Goal: Information Seeking & Learning: Learn about a topic

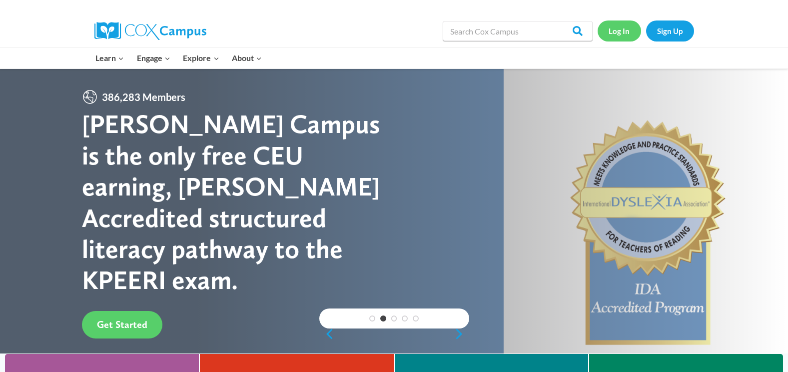
click at [614, 26] on link "Log In" at bounding box center [618, 30] width 43 height 20
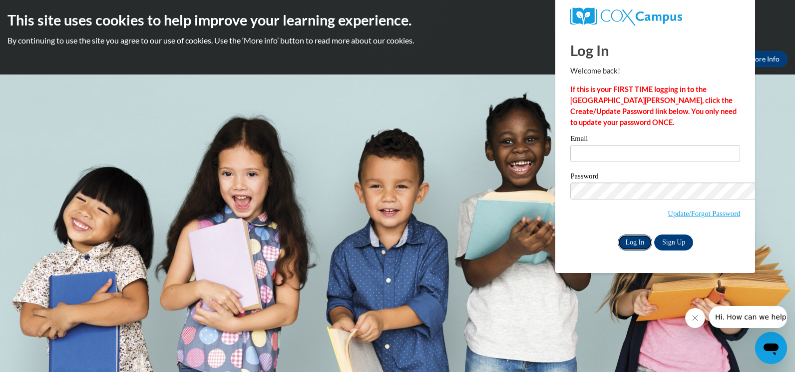
click at [618, 234] on input "Log In" at bounding box center [635, 242] width 35 height 16
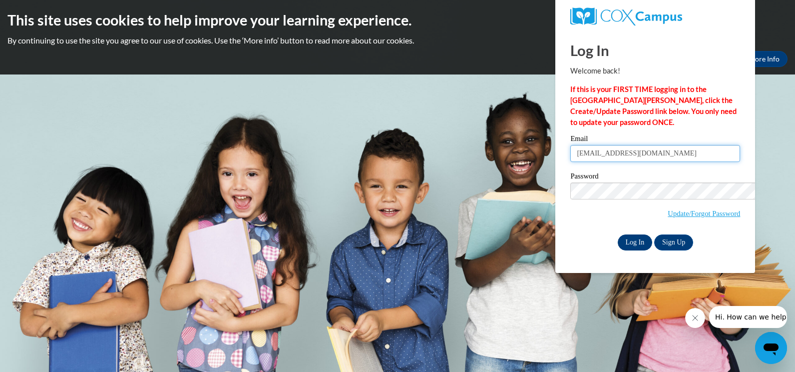
type input "marmray65@yahoo.com"
click at [618, 234] on input "Log In" at bounding box center [635, 242] width 35 height 16
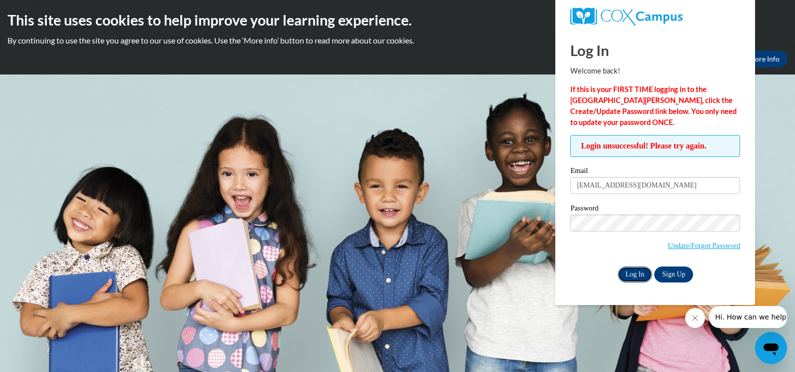
click at [632, 271] on input "Log In" at bounding box center [635, 274] width 35 height 16
click at [657, 185] on input "[EMAIL_ADDRESS][DOMAIN_NAME]" at bounding box center [655, 185] width 170 height 17
type input "m"
type input "[EMAIL_ADDRESS][DOMAIN_NAME]"
click at [632, 272] on input "Log In" at bounding box center [635, 274] width 35 height 16
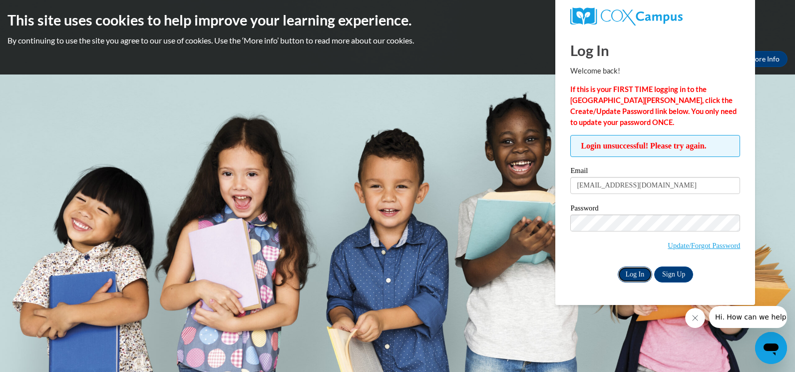
click at [632, 272] on input "Log In" at bounding box center [635, 274] width 35 height 16
click at [635, 273] on input "Log In" at bounding box center [635, 274] width 35 height 16
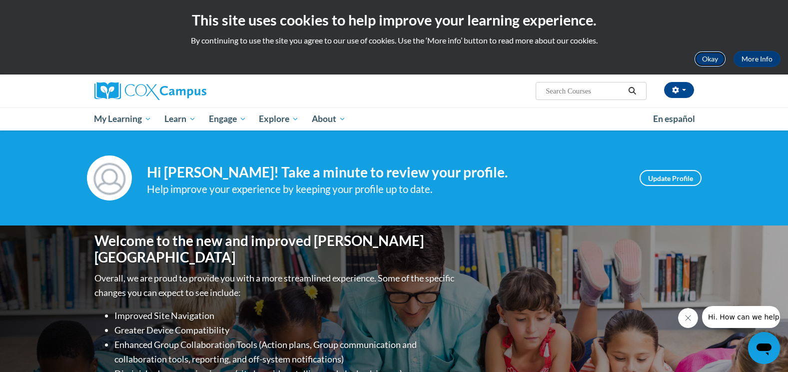
click at [713, 58] on button "Okay" at bounding box center [710, 59] width 32 height 16
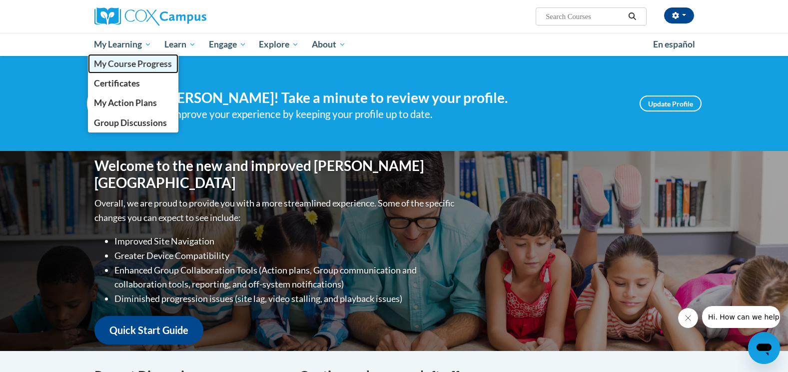
click at [133, 67] on span "My Course Progress" at bounding box center [133, 63] width 78 height 10
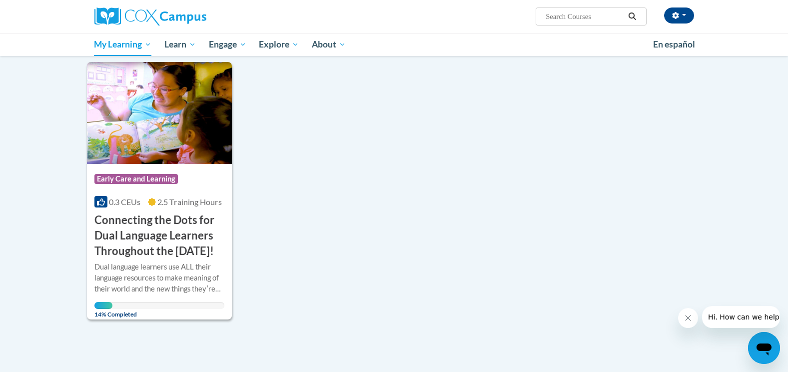
scroll to position [160, 0]
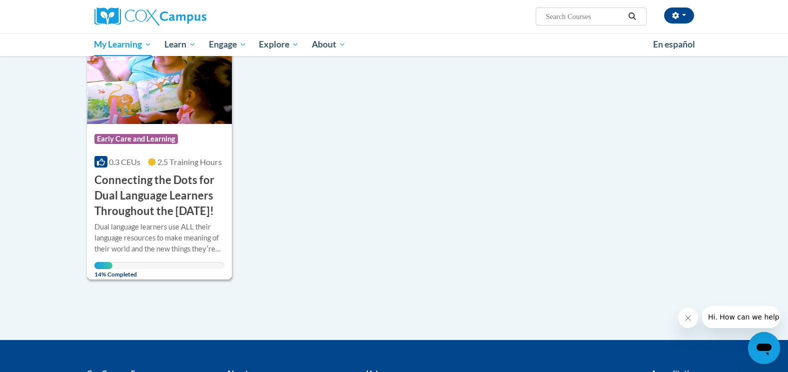
click at [152, 184] on h3 "Connecting the Dots for Dual Language Learners Throughout the [DATE]!" at bounding box center [159, 195] width 130 height 46
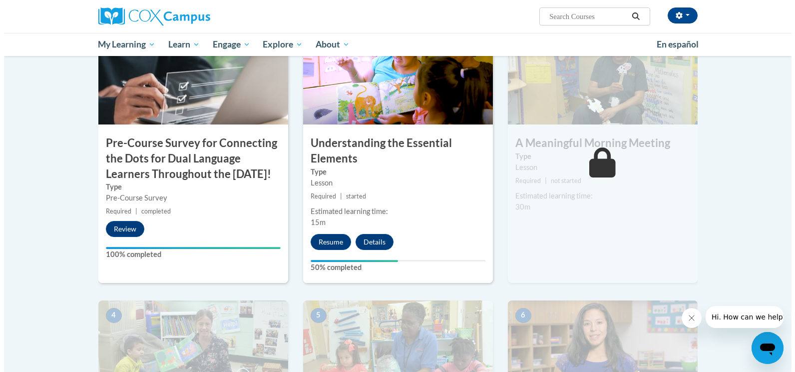
scroll to position [273, 0]
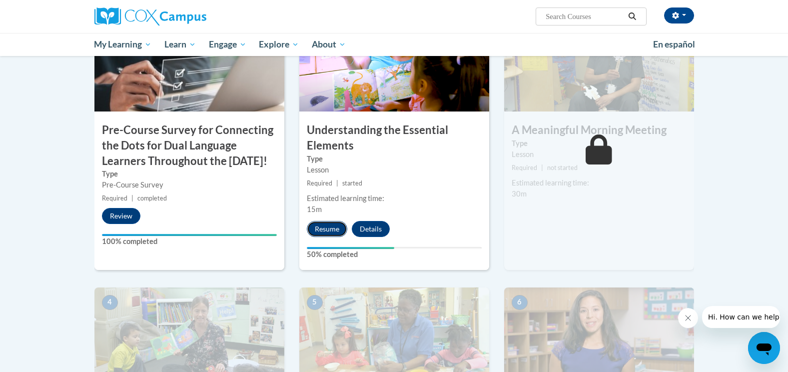
click at [330, 228] on button "Resume" at bounding box center [327, 229] width 40 height 16
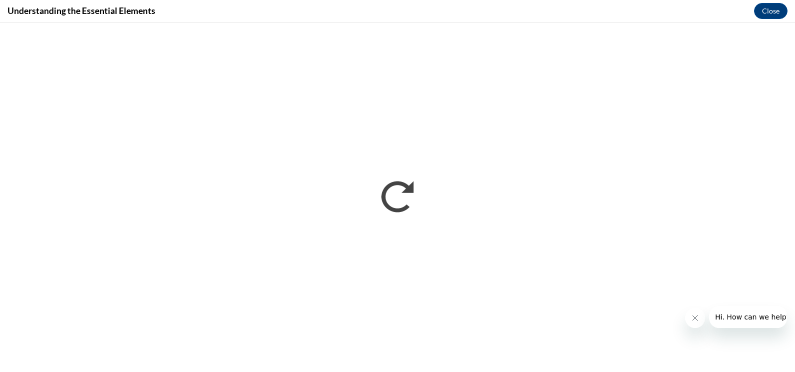
scroll to position [0, 0]
click at [694, 317] on icon "Close message from company" at bounding box center [694, 317] width 5 height 5
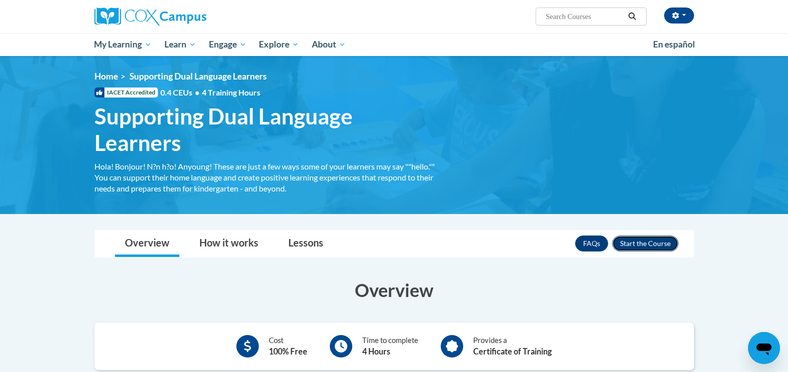
click at [650, 243] on button "Enroll" at bounding box center [645, 243] width 66 height 16
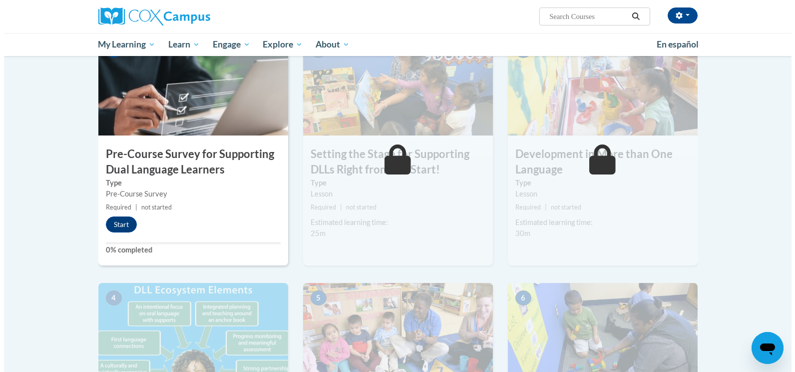
scroll to position [226, 0]
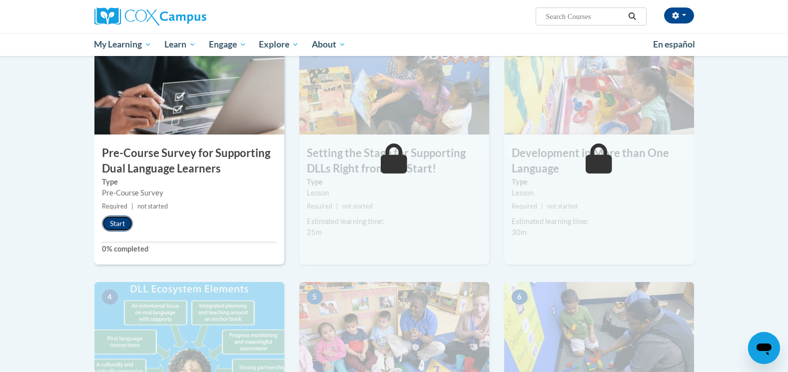
click at [118, 223] on button "Start" at bounding box center [117, 223] width 31 height 16
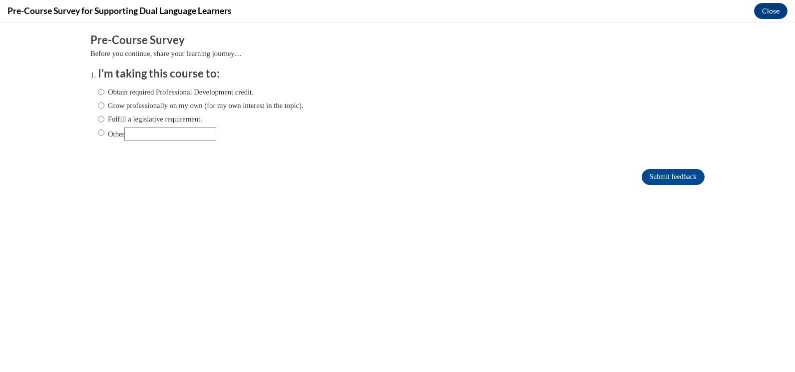
scroll to position [0, 0]
click at [98, 106] on input "Grow professionally on my own (for my own interest in the topic)." at bounding box center [101, 105] width 6 height 11
radio input "true"
click at [670, 175] on input "Submit feedback" at bounding box center [673, 177] width 63 height 16
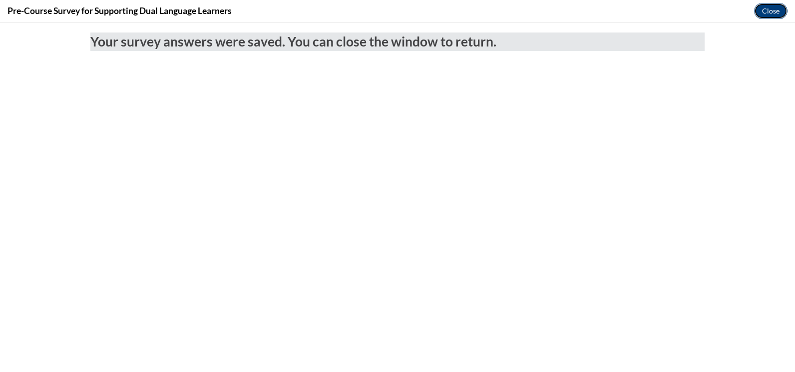
click at [768, 8] on button "Close" at bounding box center [770, 11] width 33 height 16
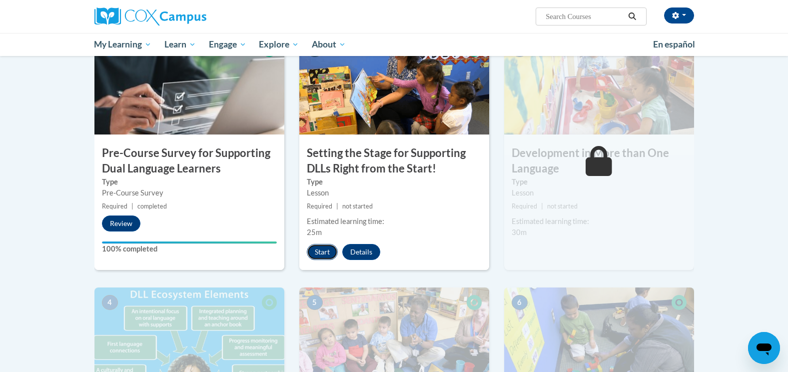
click at [325, 248] on button "Start" at bounding box center [322, 252] width 31 height 16
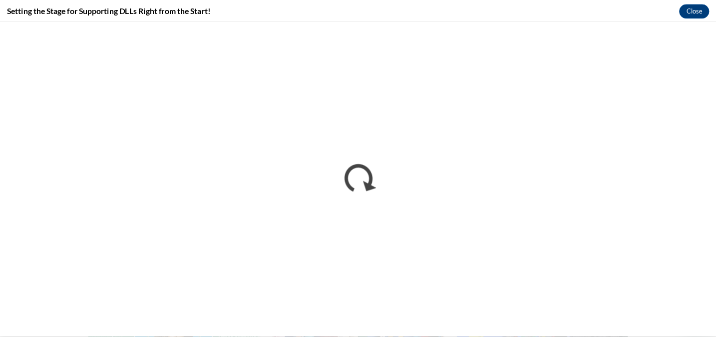
scroll to position [226, 0]
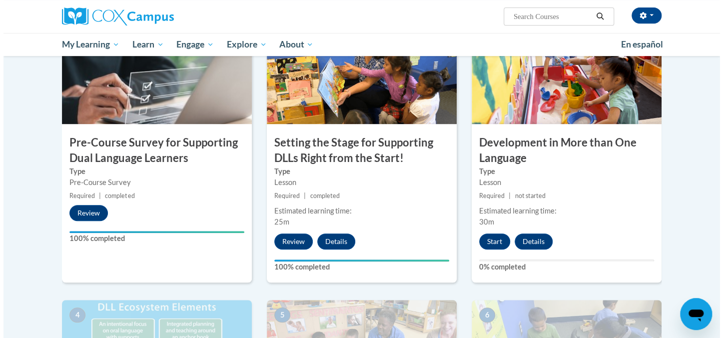
scroll to position [266, 0]
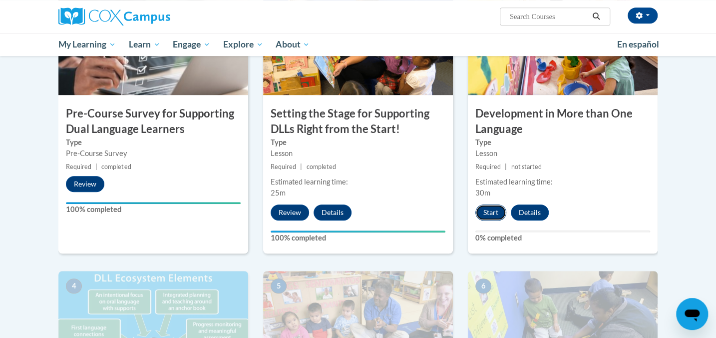
click at [490, 210] on button "Start" at bounding box center [491, 212] width 31 height 16
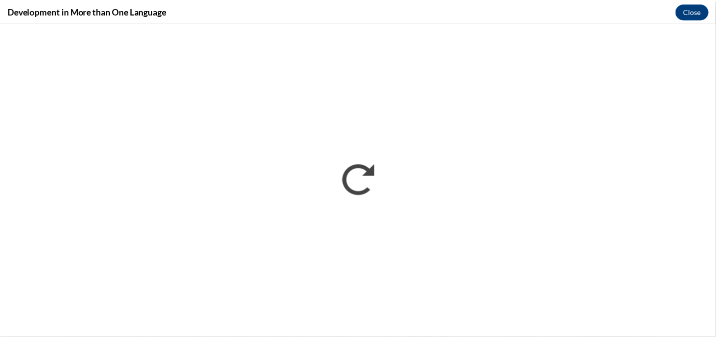
scroll to position [0, 0]
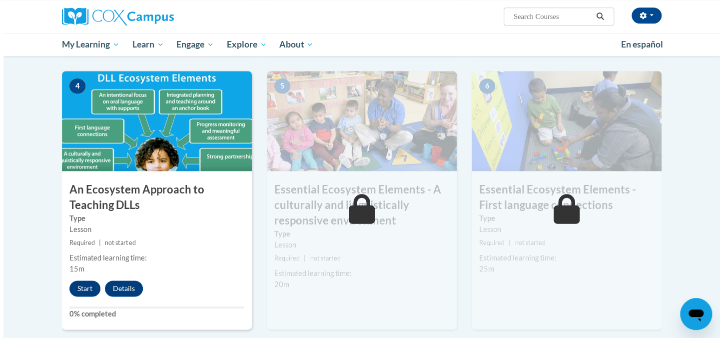
scroll to position [478, 0]
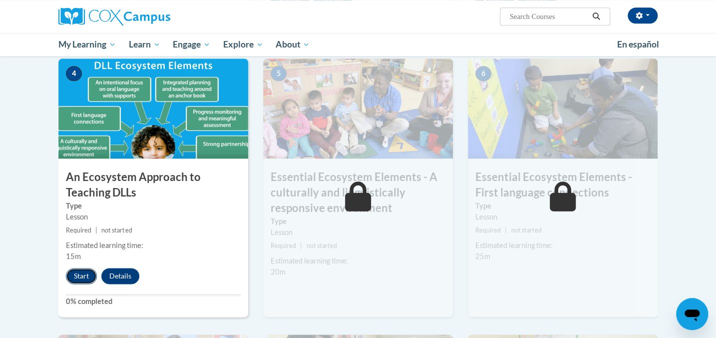
click at [81, 275] on button "Start" at bounding box center [81, 276] width 31 height 16
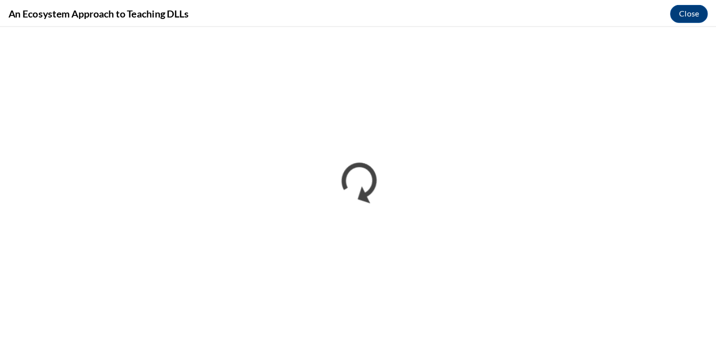
scroll to position [478, 0]
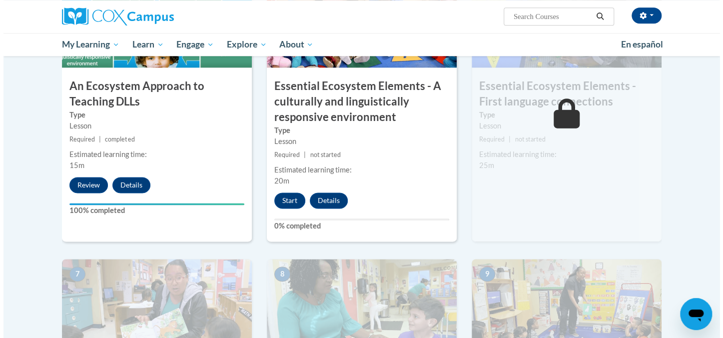
scroll to position [544, 0]
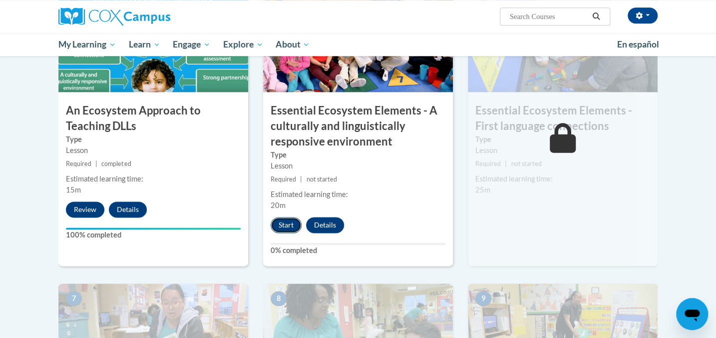
click at [288, 223] on button "Start" at bounding box center [286, 225] width 31 height 16
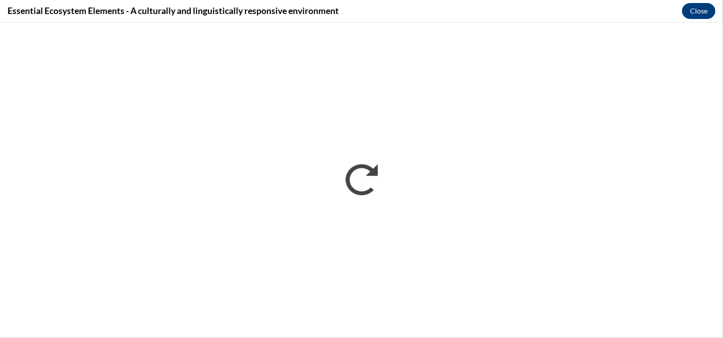
scroll to position [0, 0]
